Goal: Task Accomplishment & Management: Manage account settings

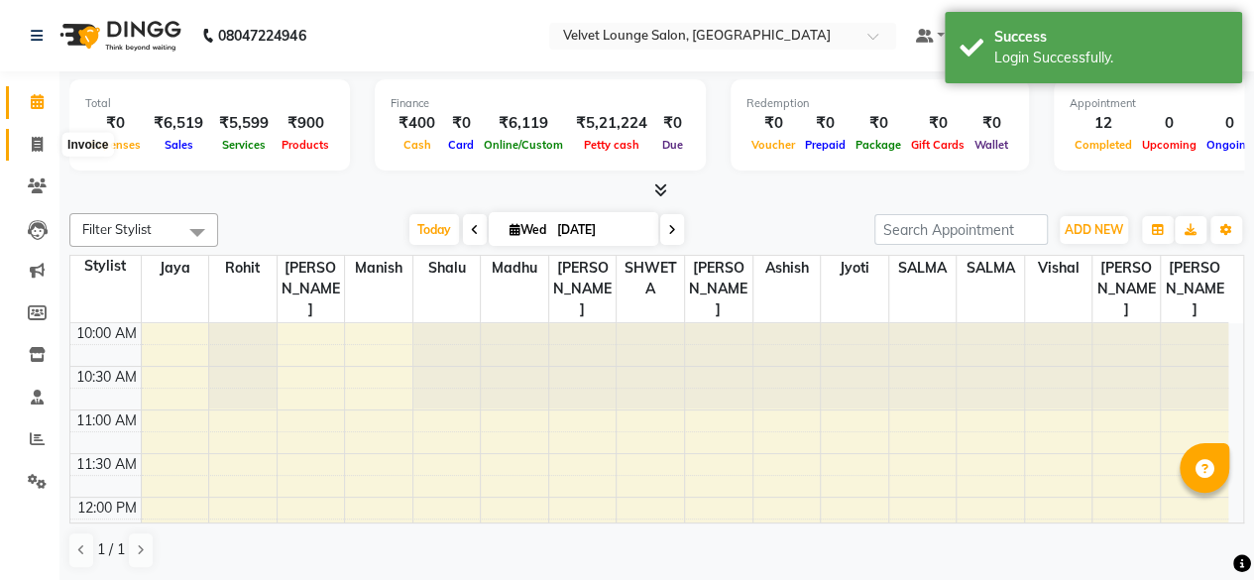
click at [38, 137] on icon at bounding box center [37, 144] width 11 height 15
select select "5962"
select select "service"
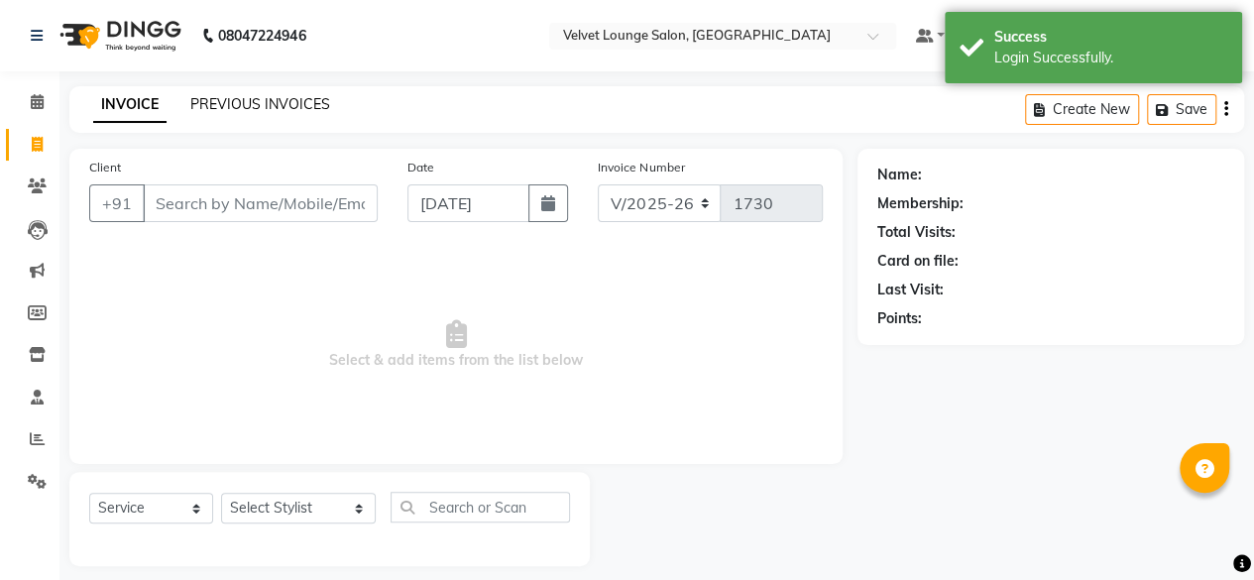
click at [210, 95] on link "PREVIOUS INVOICES" at bounding box center [260, 104] width 140 height 18
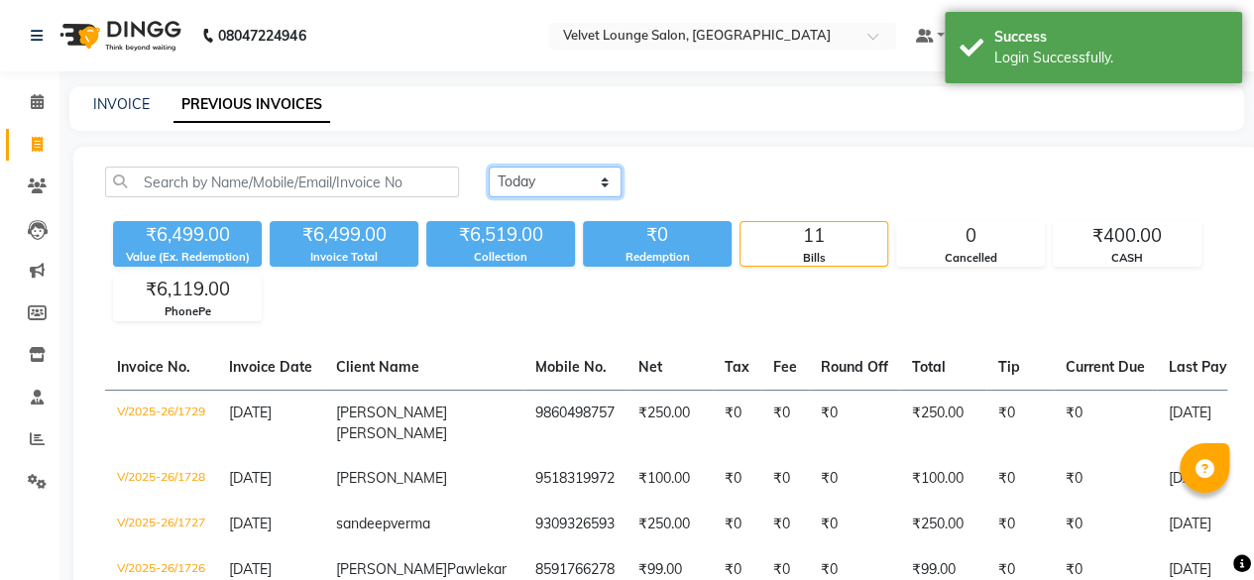
drag, startPoint x: 534, startPoint y: 189, endPoint x: 553, endPoint y: 261, distance: 74.1
click at [553, 261] on div "[DATE] [DATE] Custom Range ₹6,499.00 Value (Ex. Redemption) ₹6,499.00 Invoice T…" at bounding box center [666, 244] width 1146 height 155
select select "range"
click at [489, 167] on select "[DATE] [DATE] Custom Range" at bounding box center [555, 182] width 133 height 31
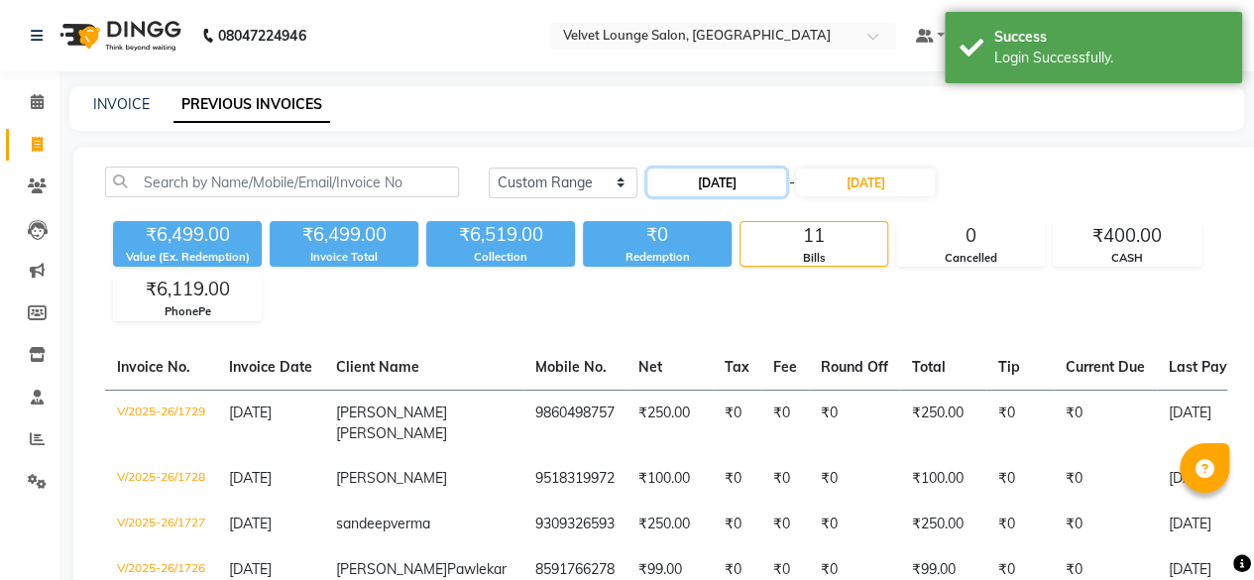
click at [691, 189] on input "[DATE]" at bounding box center [717, 183] width 139 height 28
select select "9"
select select "2025"
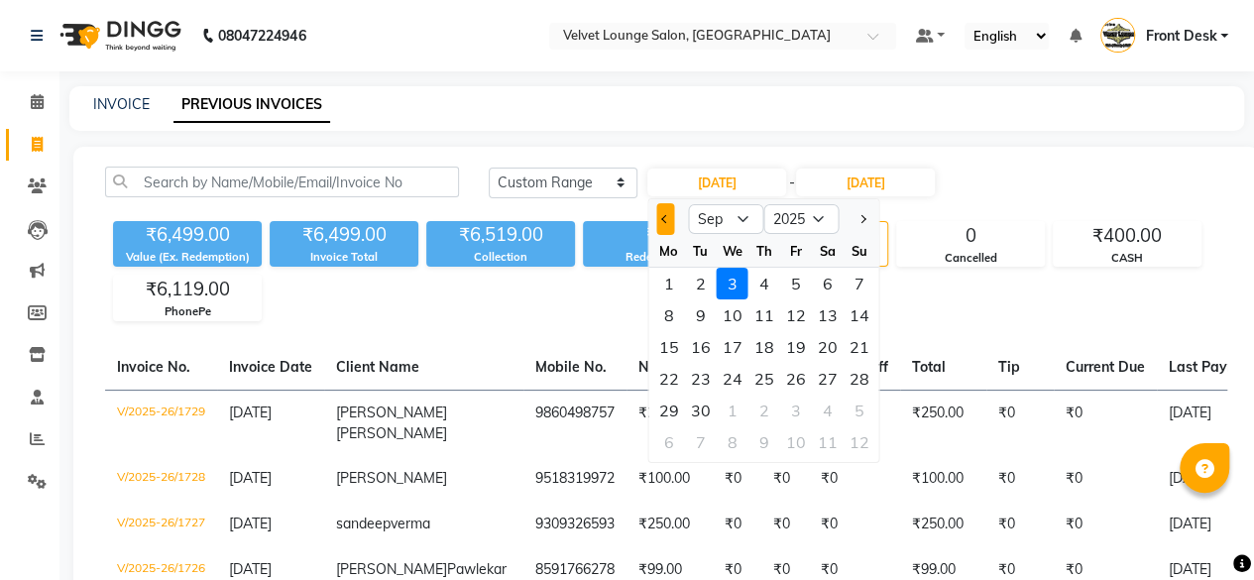
click at [672, 225] on button "Previous month" at bounding box center [665, 219] width 17 height 32
select select "8"
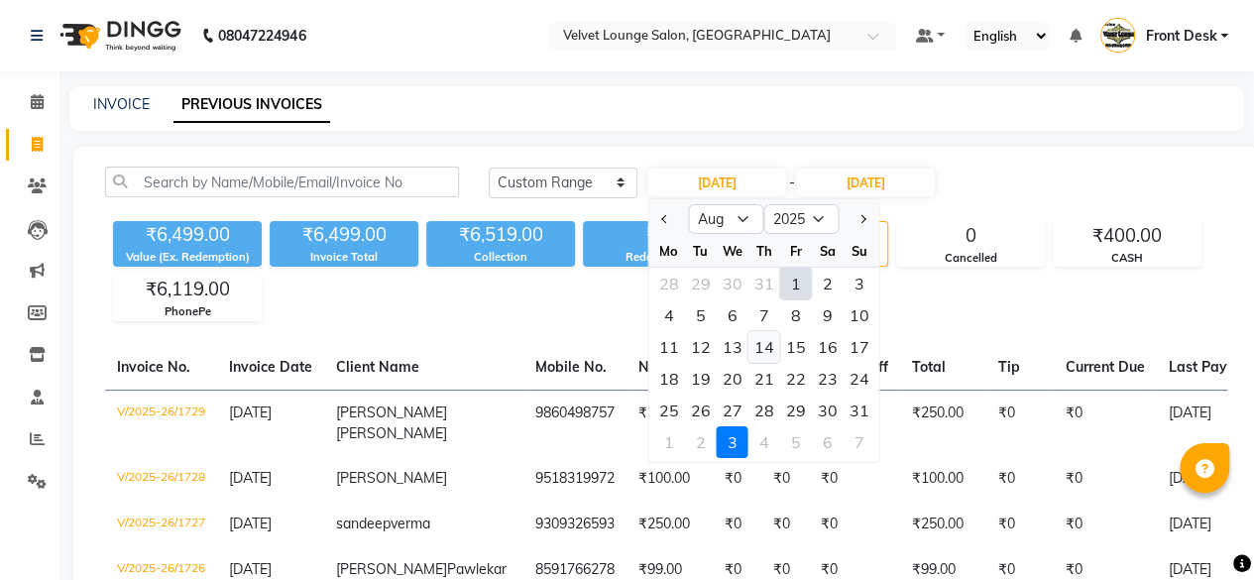
click at [761, 344] on div "14" at bounding box center [765, 347] width 32 height 32
type input "14-08-2025"
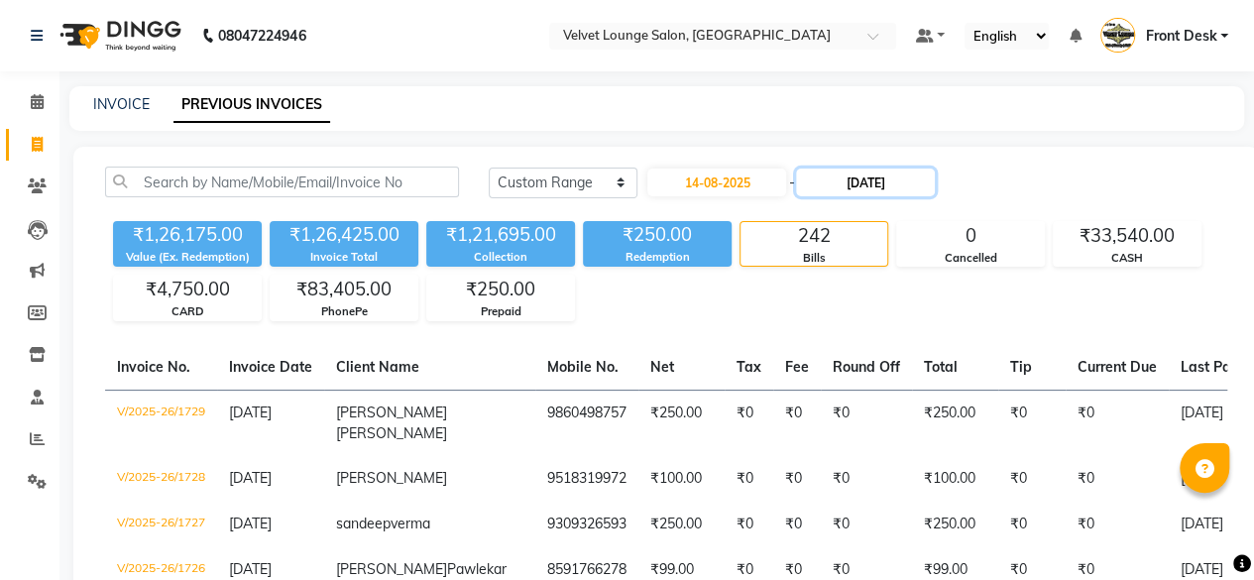
click at [822, 180] on input "[DATE]" at bounding box center [865, 183] width 139 height 28
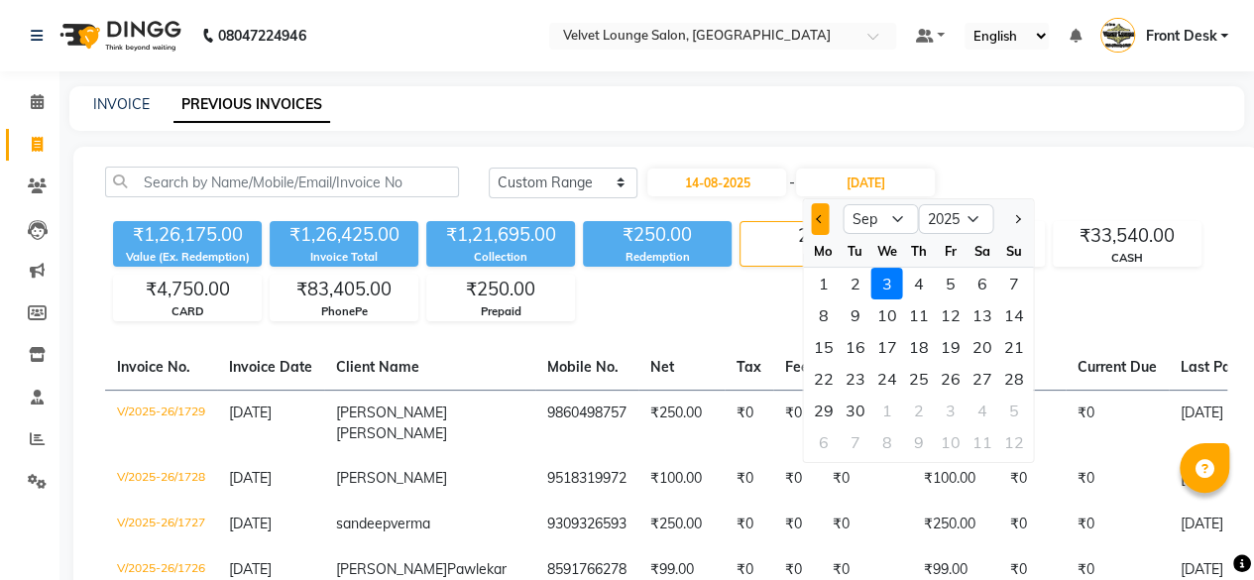
click at [816, 217] on span "Previous month" at bounding box center [820, 219] width 8 height 8
select select "8"
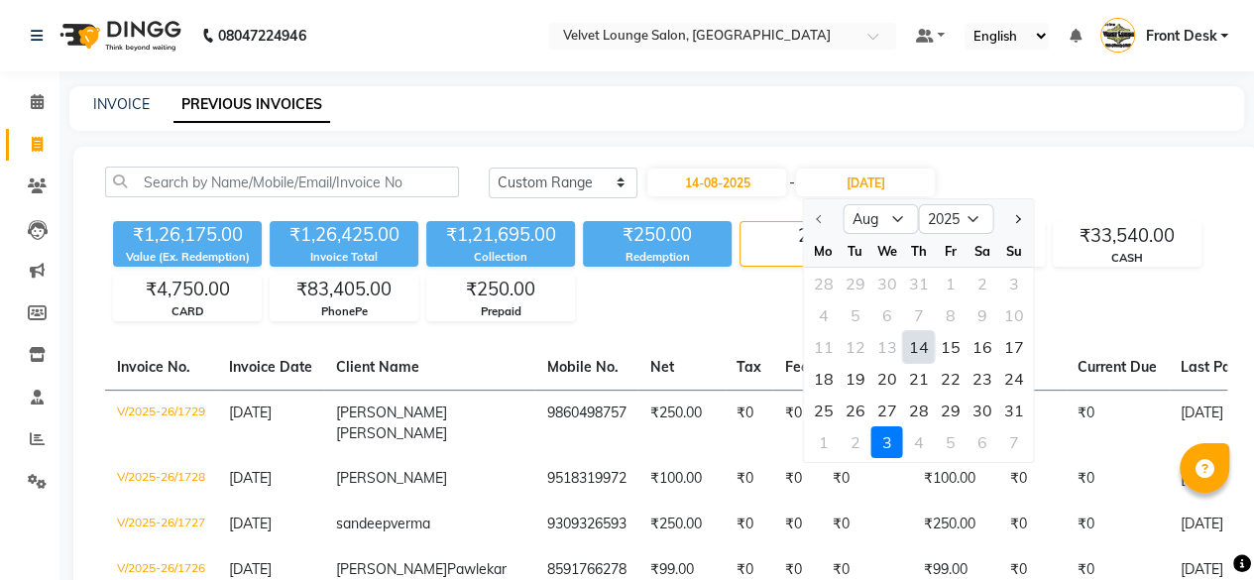
click at [917, 349] on div "14" at bounding box center [919, 347] width 32 height 32
type input "14-08-2025"
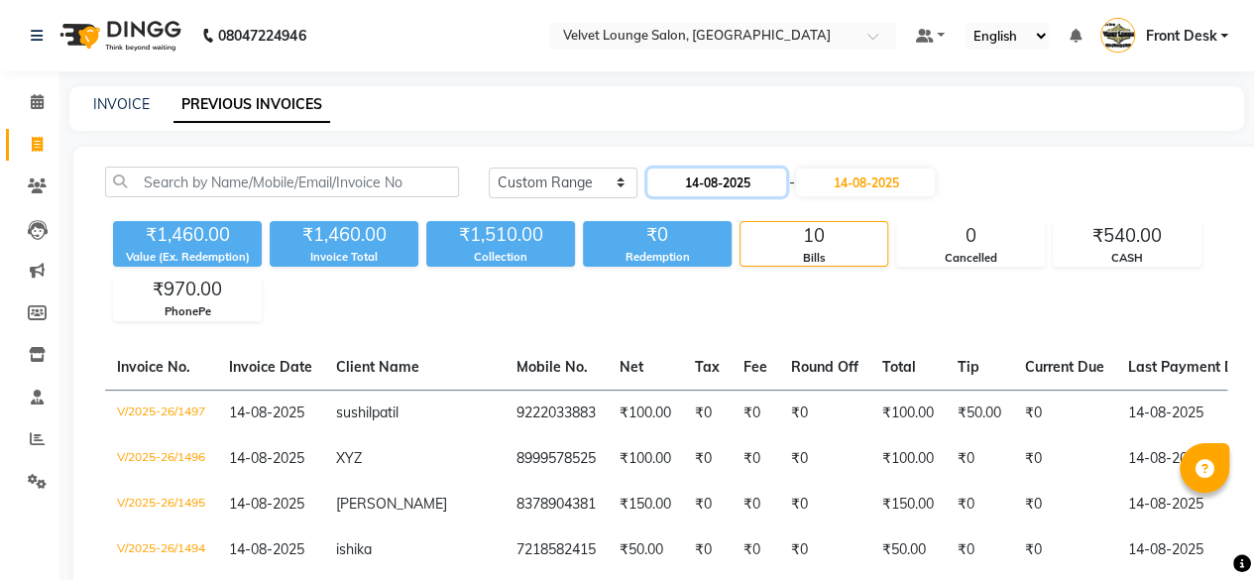
click at [670, 191] on input "14-08-2025" at bounding box center [717, 183] width 139 height 28
select select "8"
select select "2025"
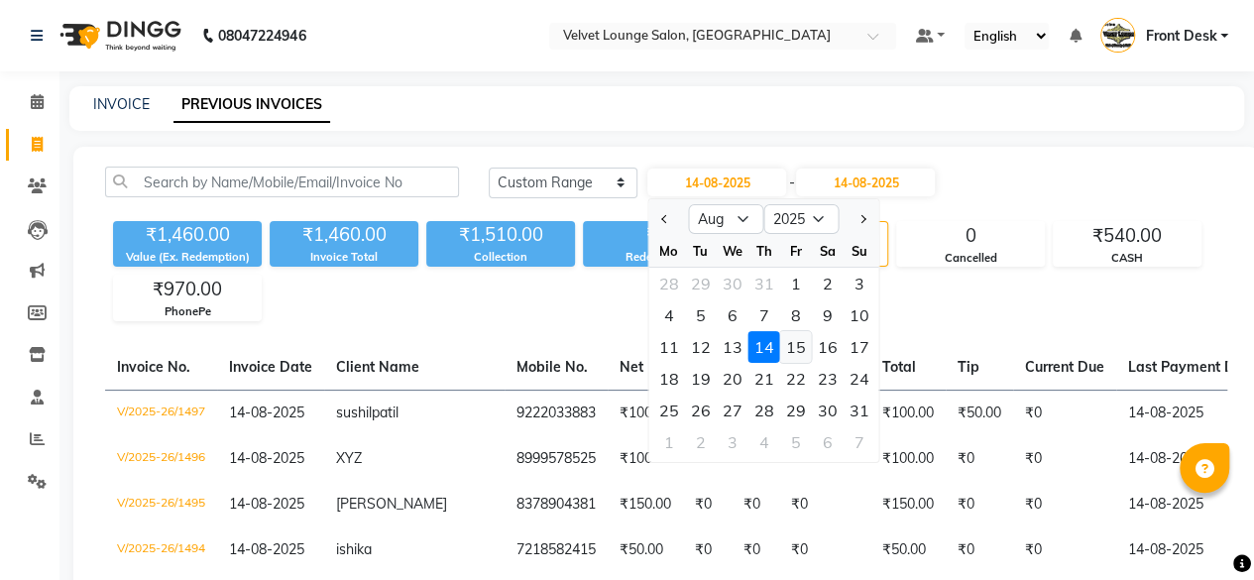
click at [787, 346] on div "15" at bounding box center [796, 347] width 32 height 32
type input "15-08-2025"
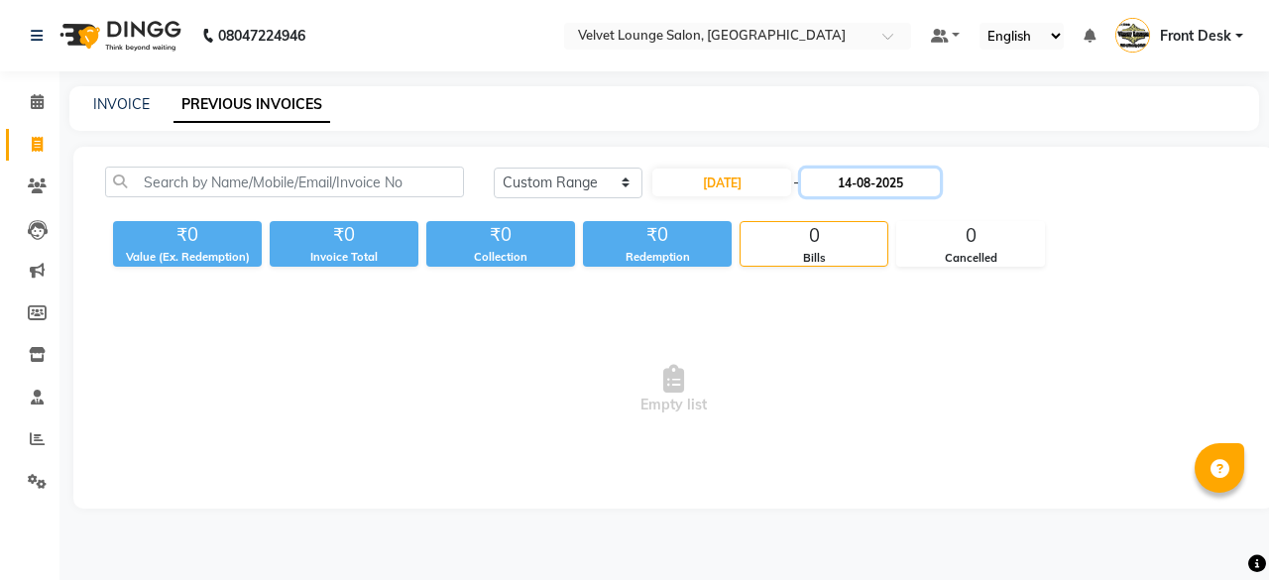
click at [822, 187] on input "14-08-2025" at bounding box center [870, 183] width 139 height 28
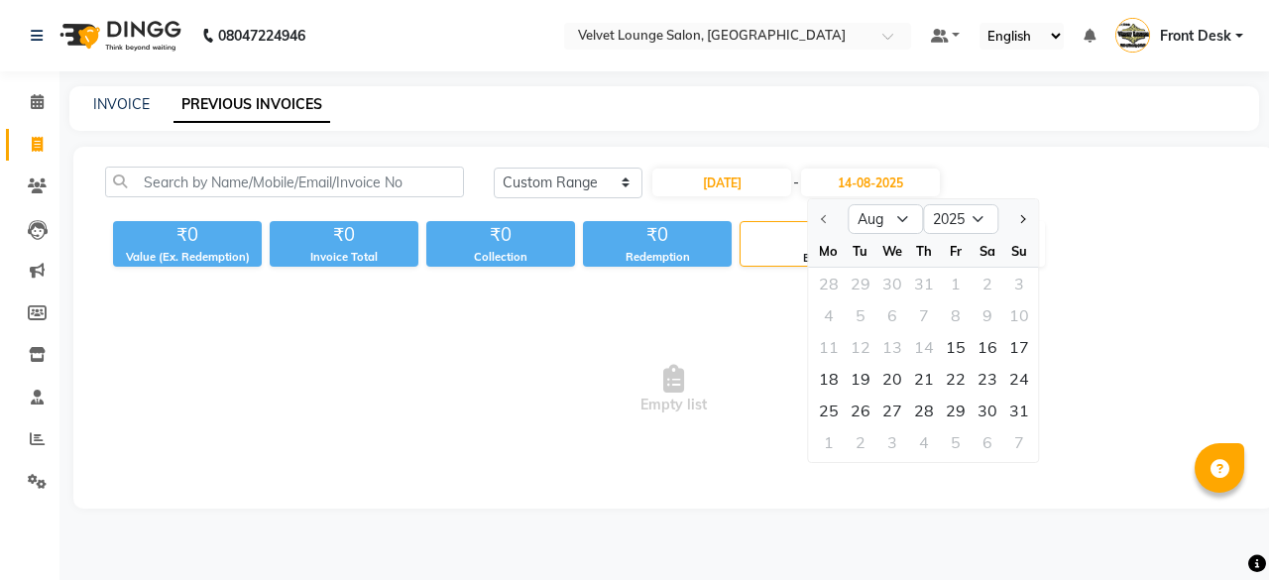
click at [935, 343] on div "11 12 13 14 15 16 17" at bounding box center [924, 347] width 230 height 32
click at [953, 347] on div "15" at bounding box center [956, 347] width 32 height 32
type input "15-08-2025"
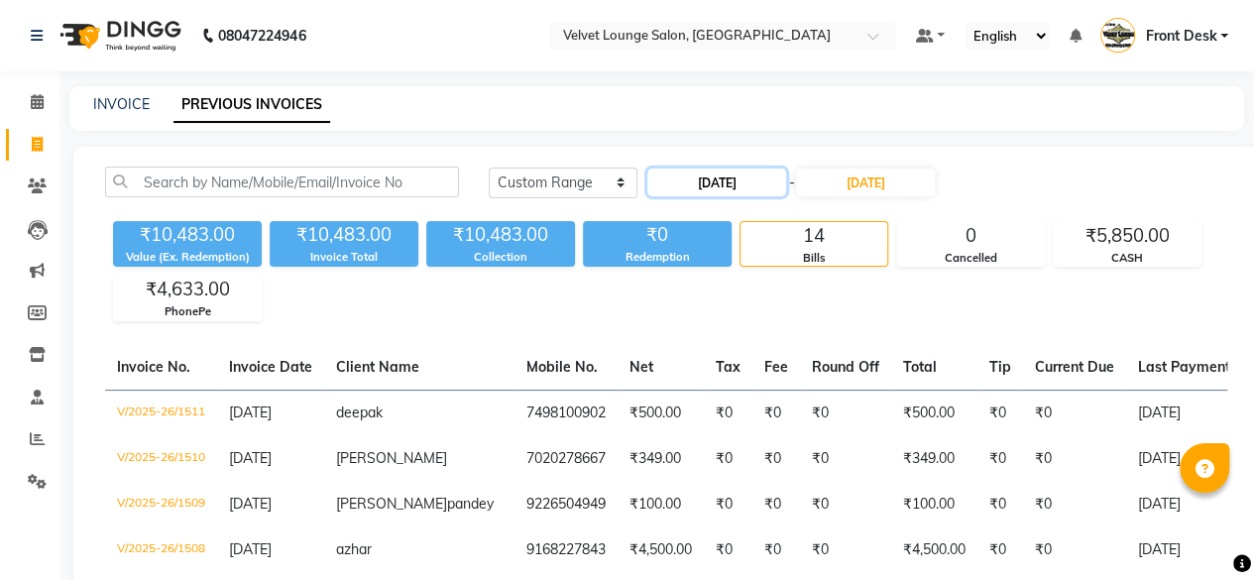
click at [726, 178] on input "15-08-2025" at bounding box center [717, 183] width 139 height 28
select select "8"
select select "2025"
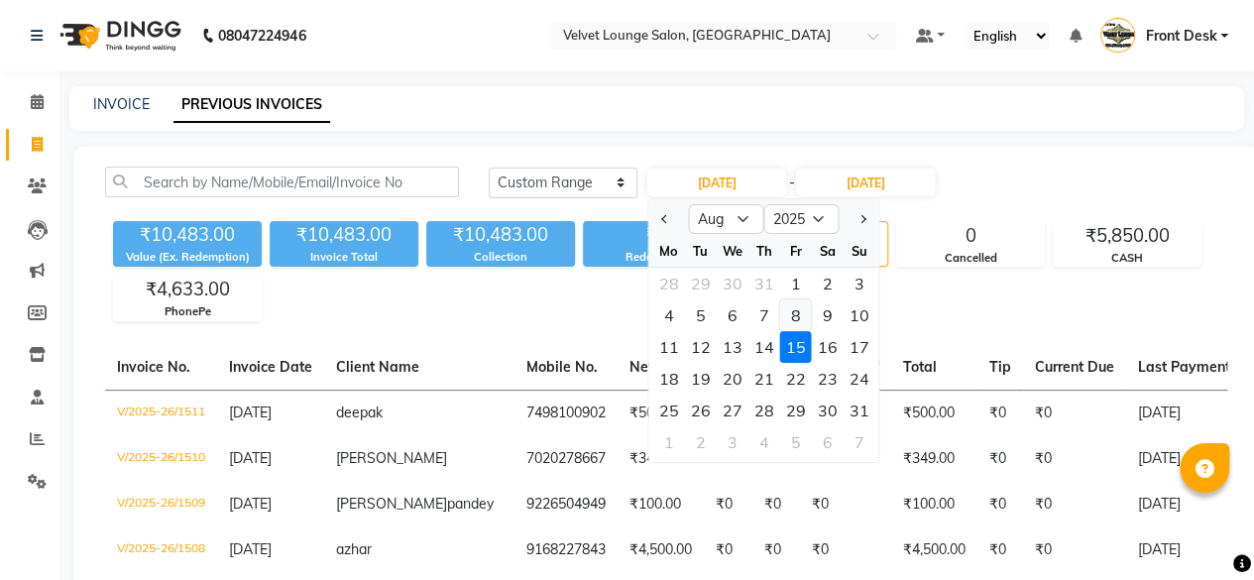
click at [790, 311] on div "8" at bounding box center [796, 315] width 32 height 32
type input "08-08-2025"
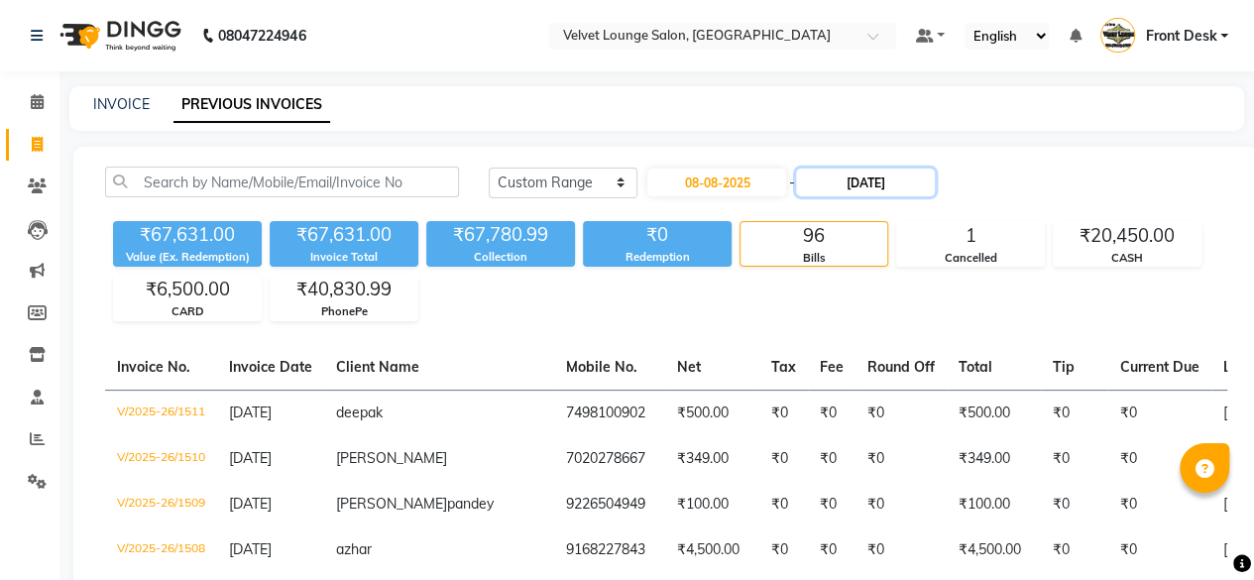
click at [847, 175] on input "15-08-2025" at bounding box center [865, 183] width 139 height 28
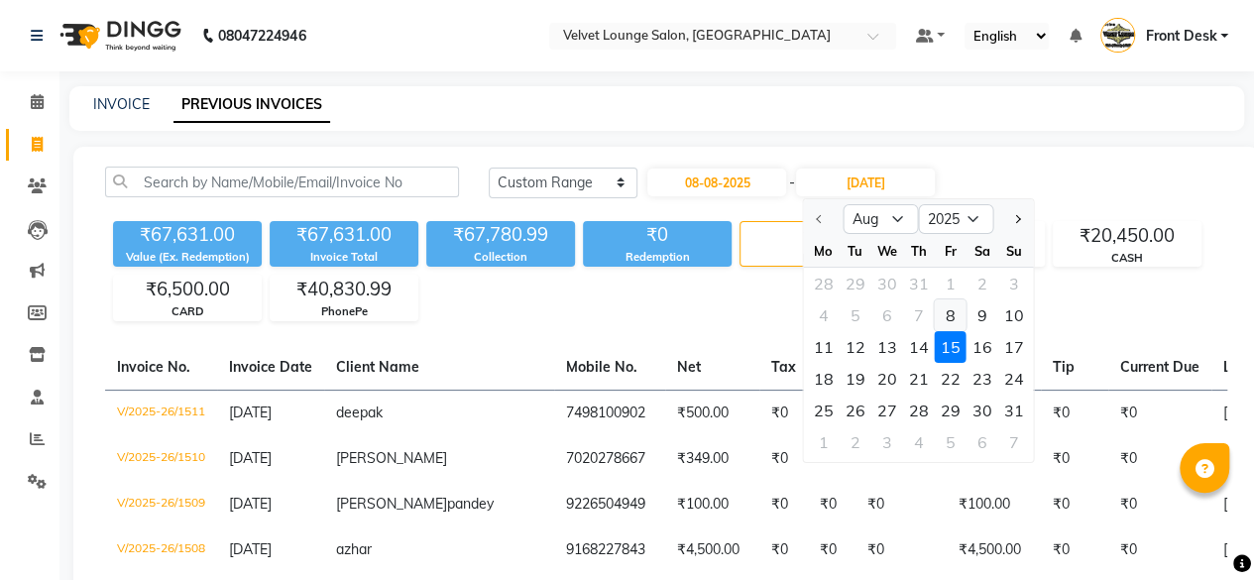
click at [939, 317] on div "8" at bounding box center [951, 315] width 32 height 32
type input "08-08-2025"
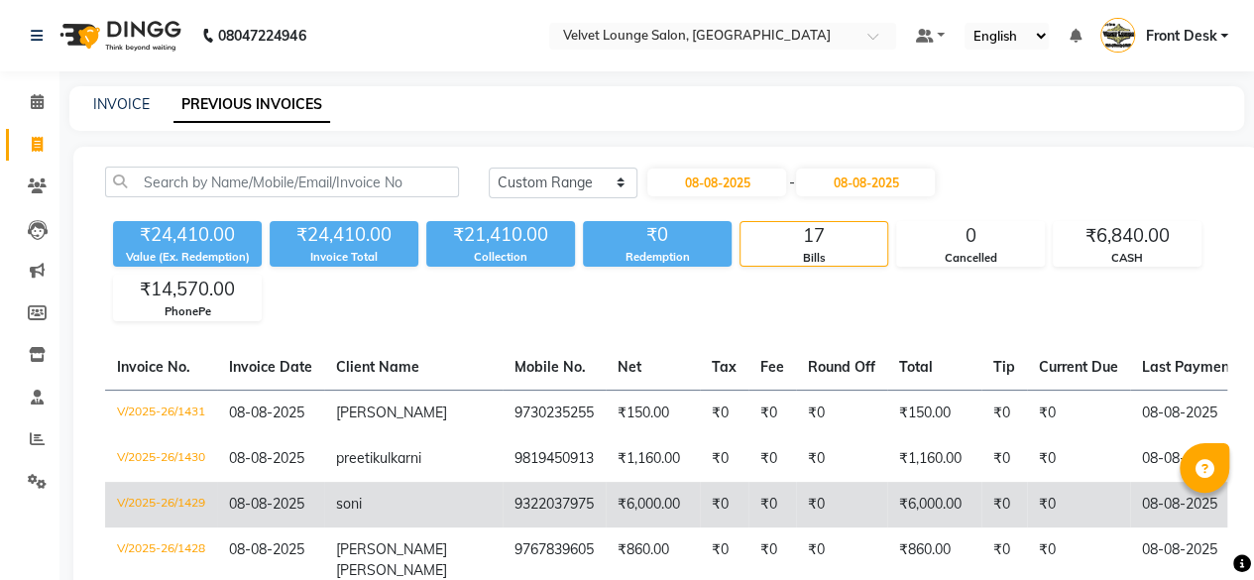
click at [1037, 516] on td "₹0" at bounding box center [1078, 505] width 103 height 46
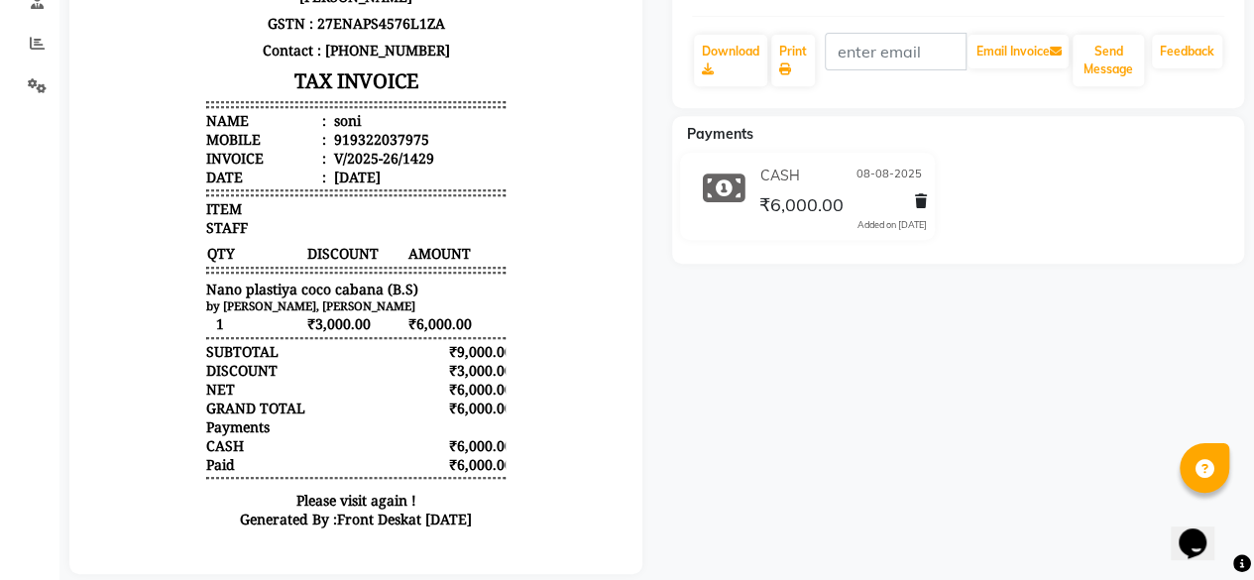
scroll to position [397, 0]
